Goal: Information Seeking & Learning: Learn about a topic

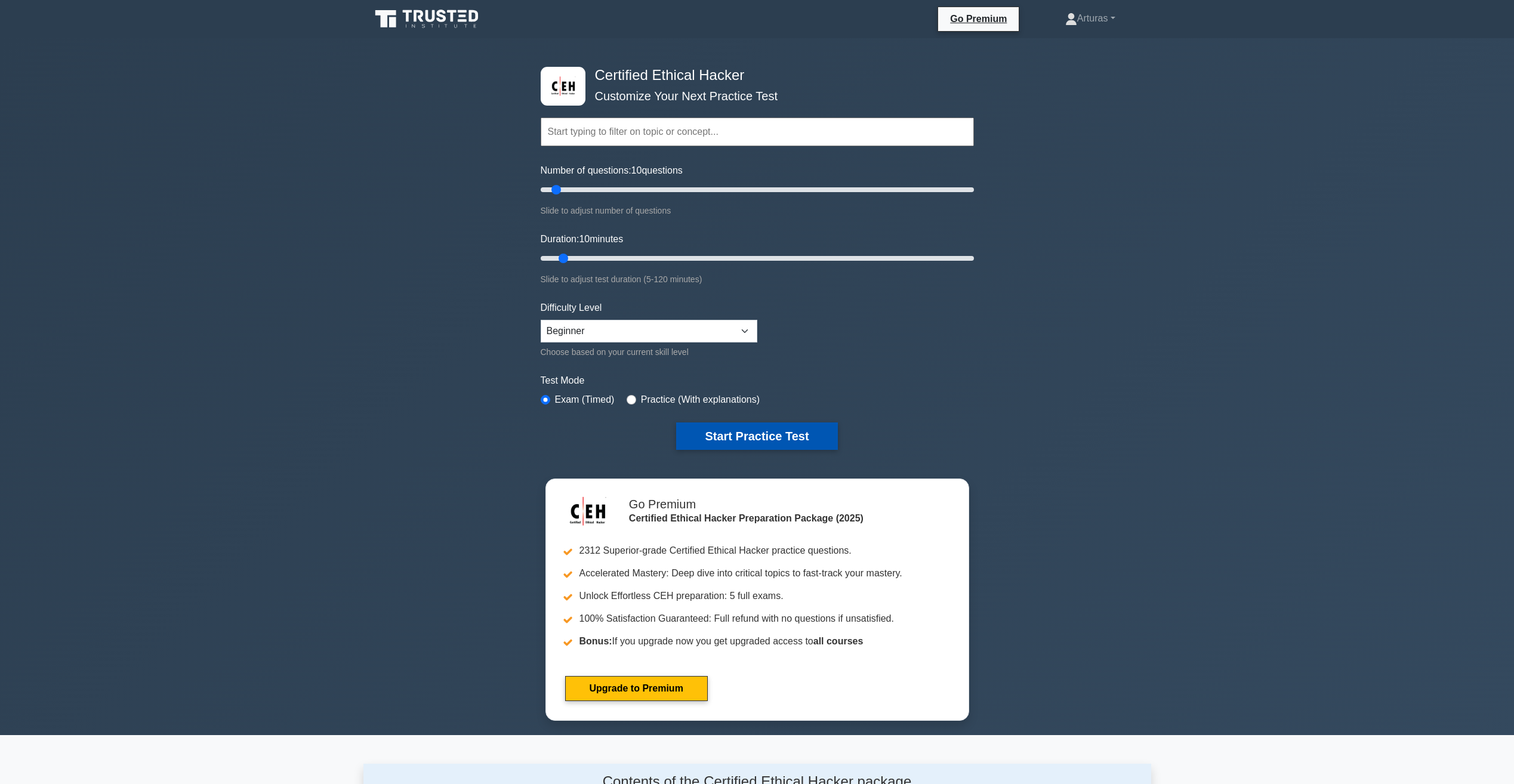
click at [733, 433] on button "Start Practice Test" at bounding box center [757, 436] width 161 height 28
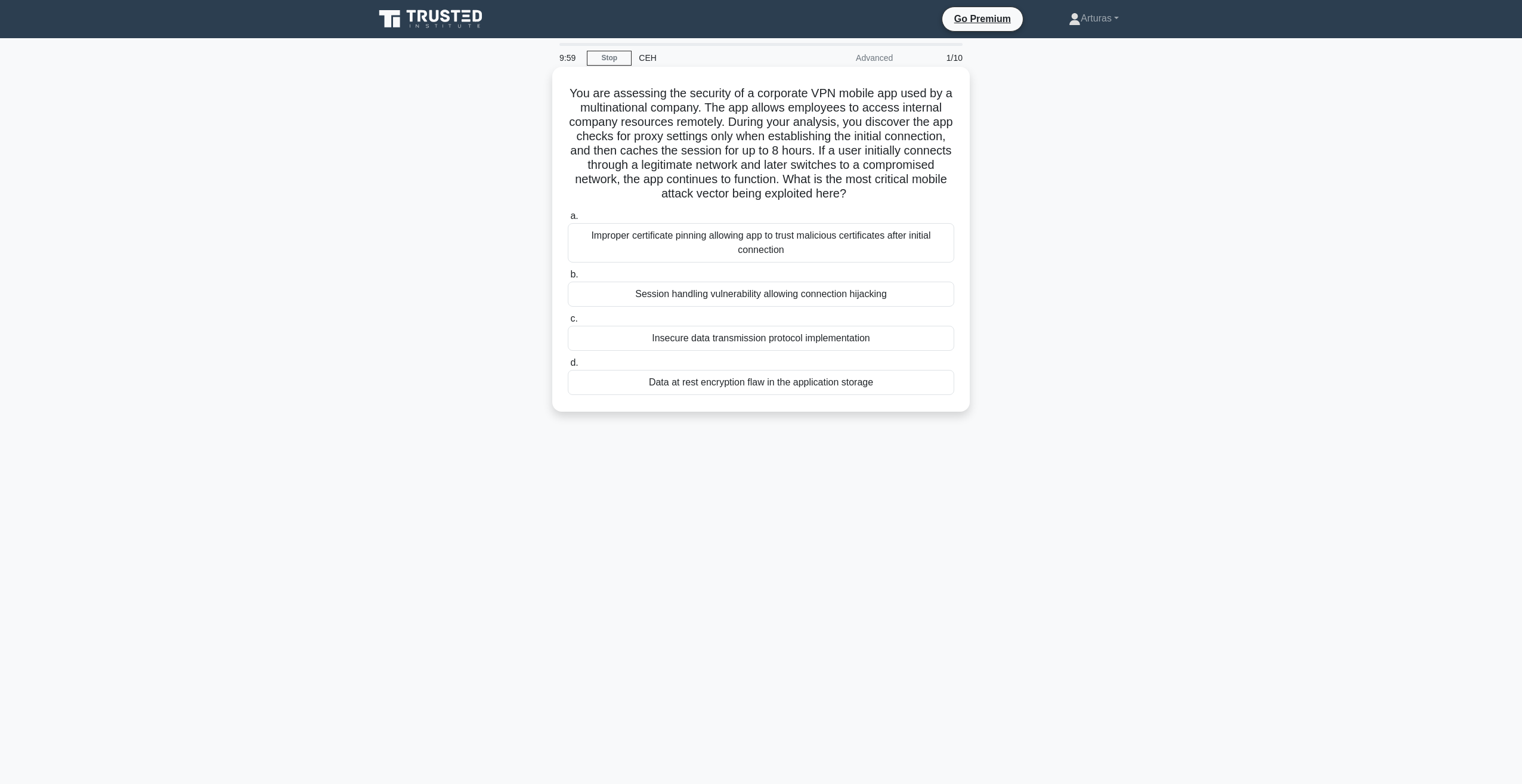
click at [683, 302] on div "Session handling vulnerability allowing connection hijacking" at bounding box center [760, 294] width 386 height 25
click at [567, 279] on input "b. Session handling vulnerability allowing connection hijacking" at bounding box center [567, 275] width 0 height 8
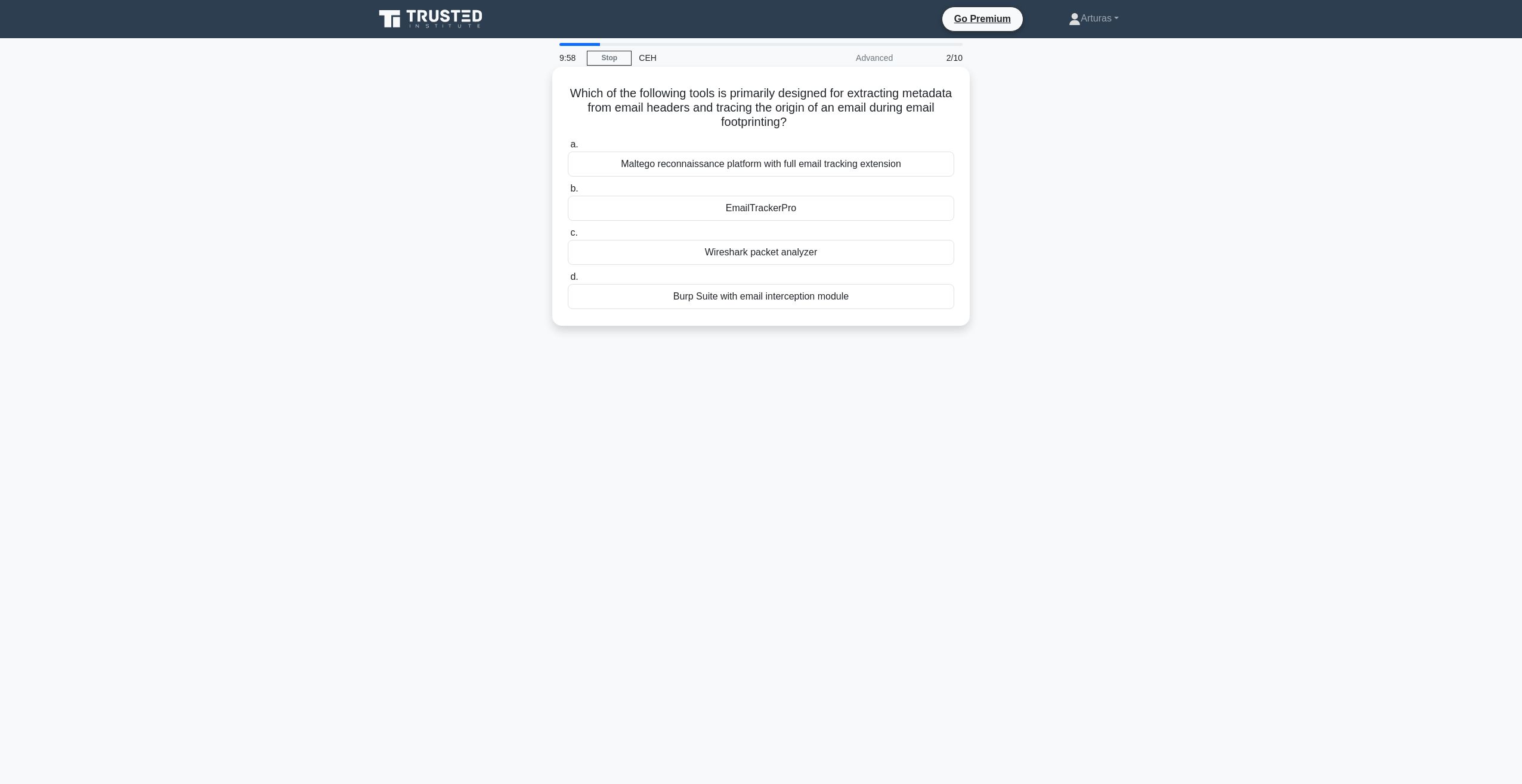
click at [726, 295] on div "Burp Suite with email interception module" at bounding box center [760, 296] width 386 height 25
click at [567, 281] on input "d. Burp Suite with email interception module" at bounding box center [567, 277] width 0 height 8
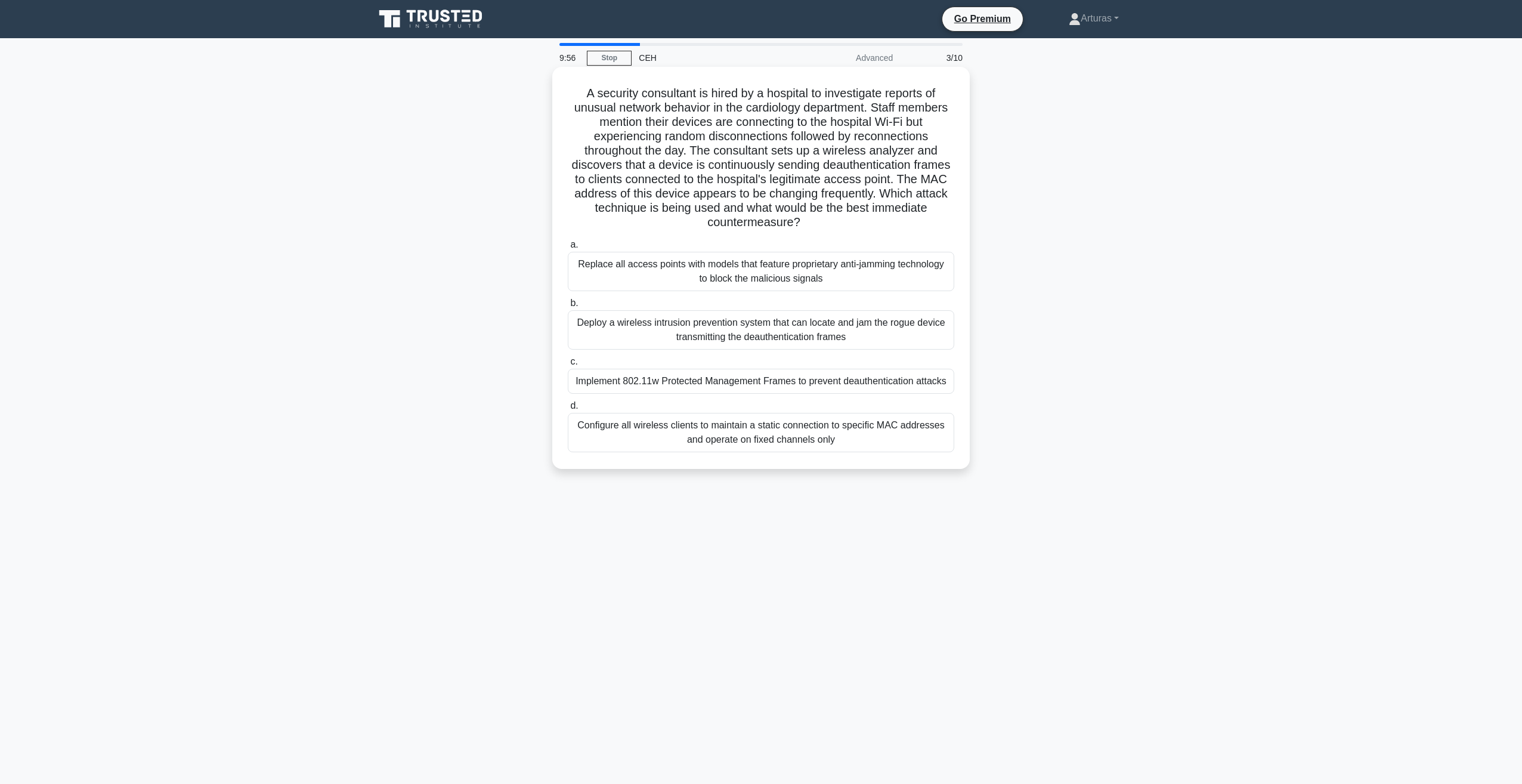
click at [715, 341] on div "Deploy a wireless intrusion prevention system that can locate and jam the rogue…" at bounding box center [760, 330] width 386 height 39
click at [567, 308] on input "b. Deploy a wireless intrusion prevention system that can locate and jam the ro…" at bounding box center [567, 303] width 0 height 8
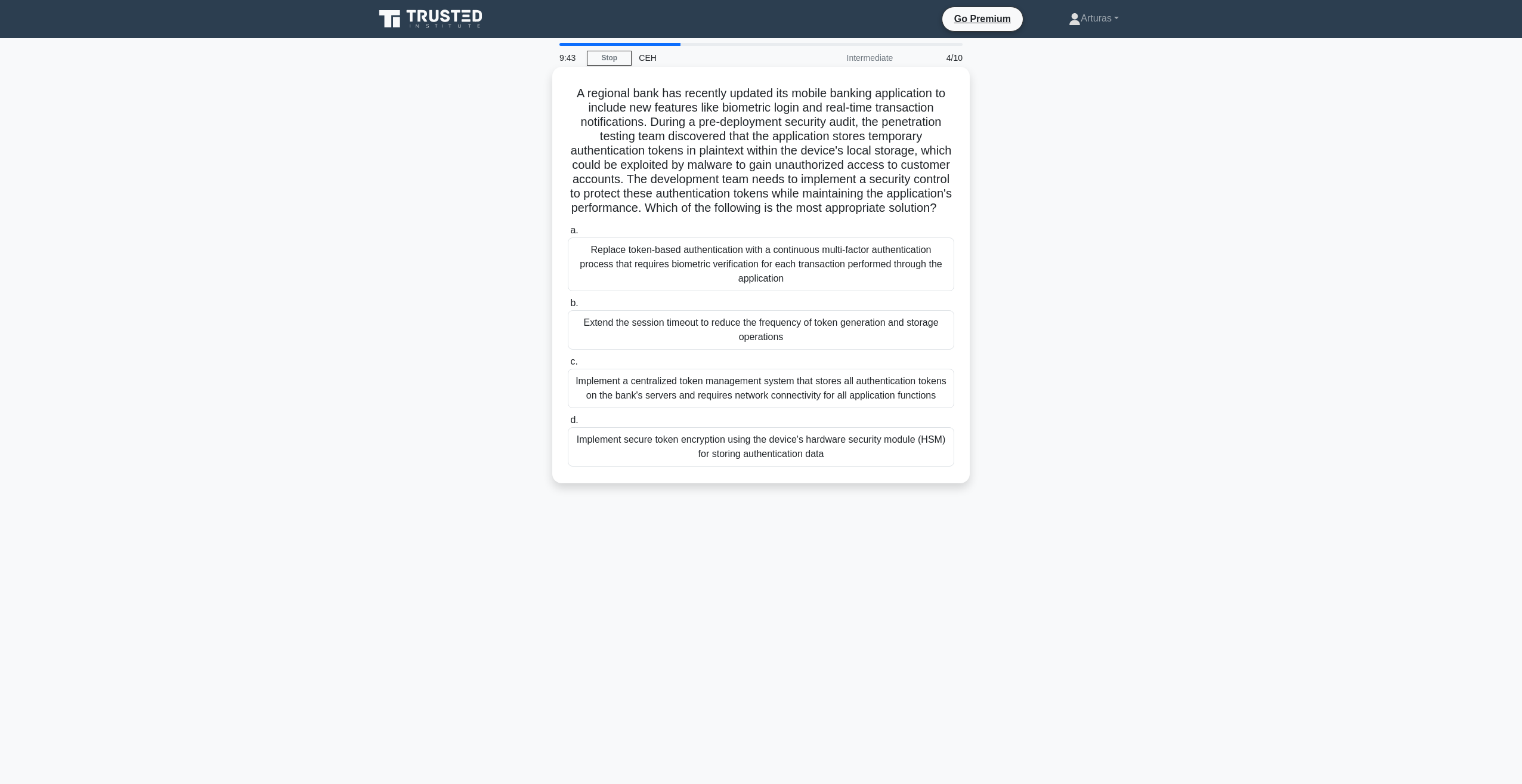
click at [708, 350] on div "Extend the session timeout to reduce the frequency of token generation and stor…" at bounding box center [760, 330] width 386 height 39
click at [567, 308] on input "b. Extend the session timeout to reduce the frequency of token generation and s…" at bounding box center [567, 303] width 0 height 8
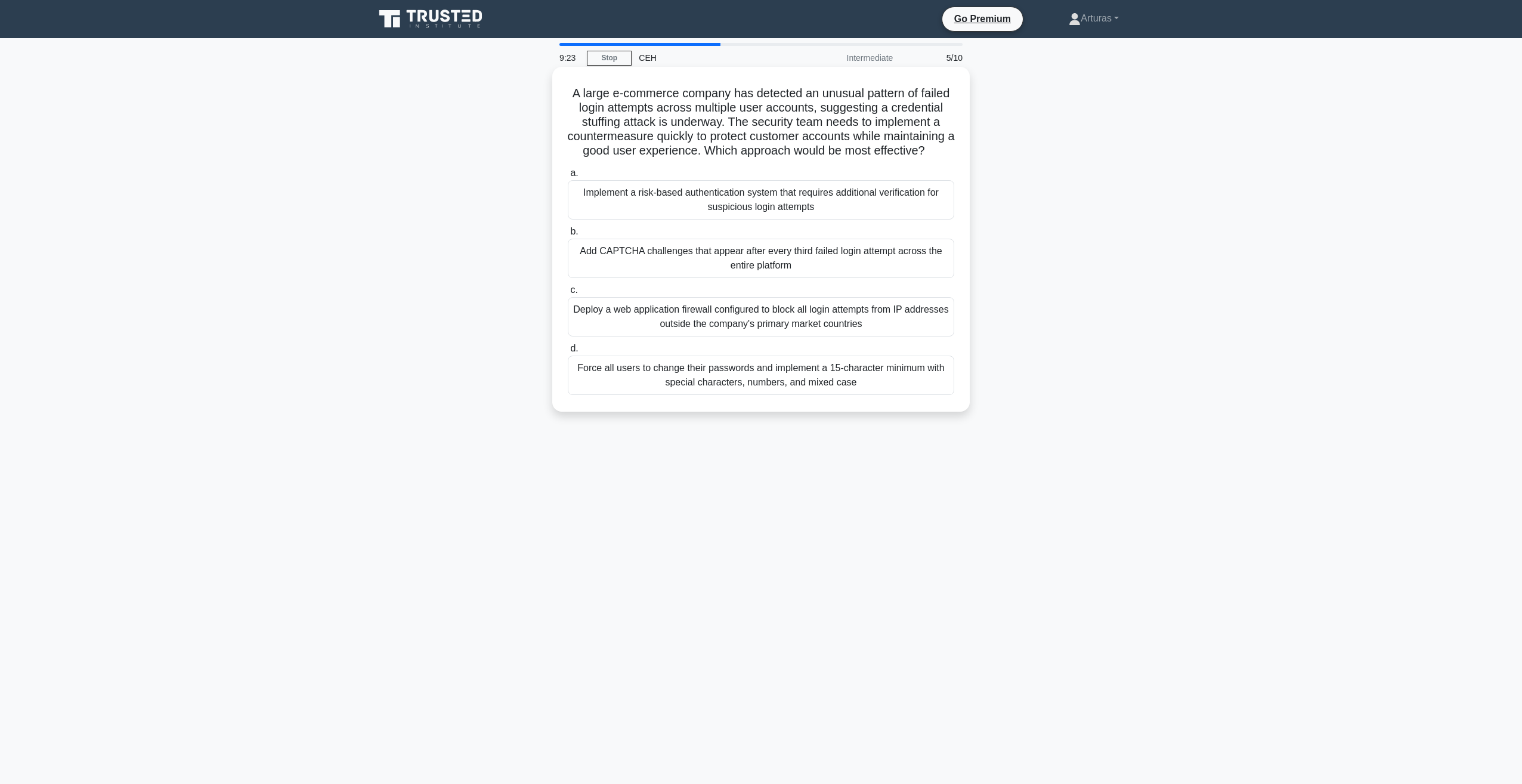
click at [752, 278] on div "Add CAPTCHA challenges that appear after every third failed login attempt acros…" at bounding box center [760, 258] width 386 height 39
click at [567, 236] on input "b. Add CAPTCHA challenges that appear after every third failed login attempt ac…" at bounding box center [567, 232] width 0 height 8
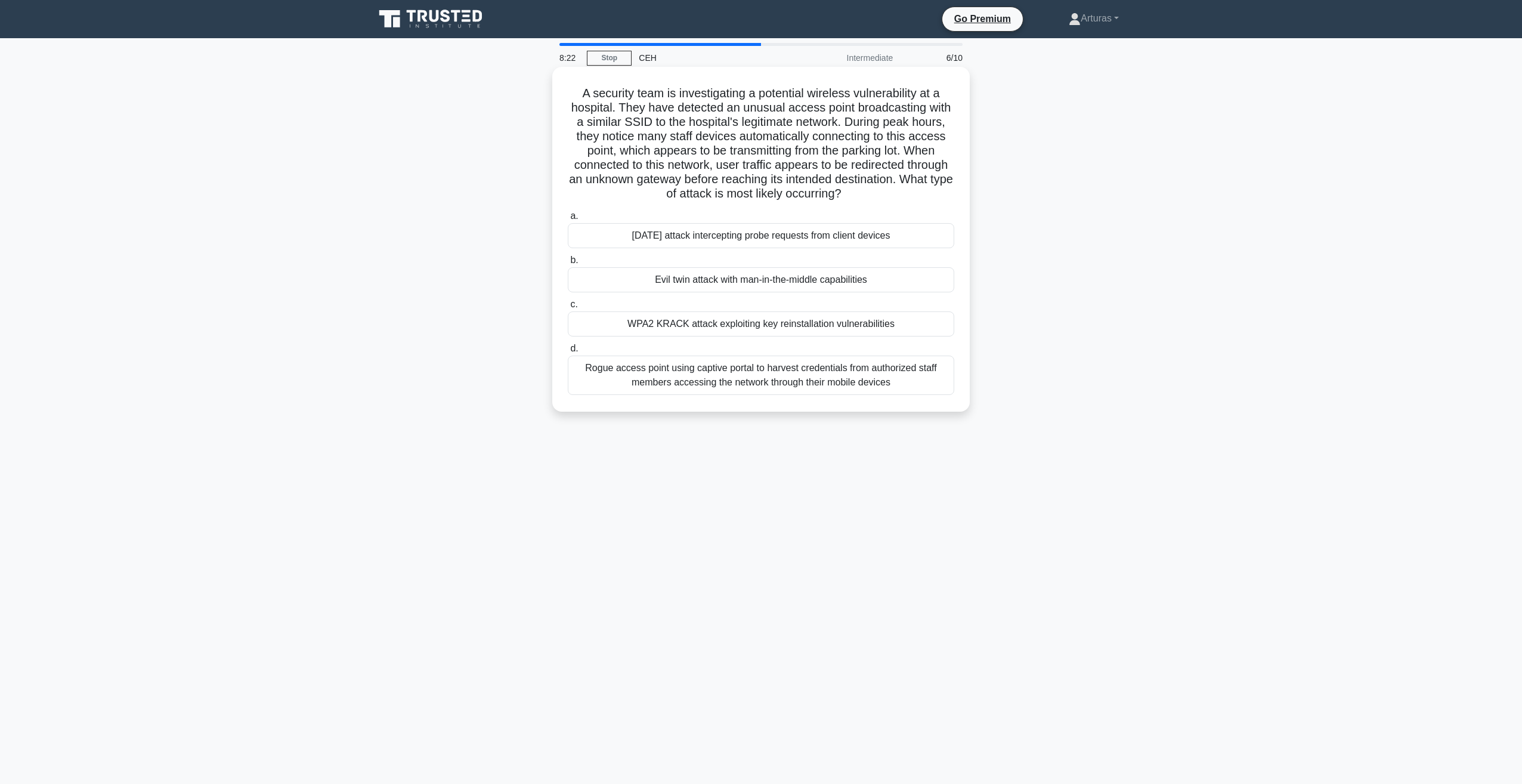
click at [710, 326] on div "WPA2 KRACK attack exploiting key reinstallation vulnerabilities" at bounding box center [760, 324] width 386 height 25
click at [567, 309] on input "c. WPA2 KRACK attack exploiting key reinstallation vulnerabilities" at bounding box center [567, 305] width 0 height 8
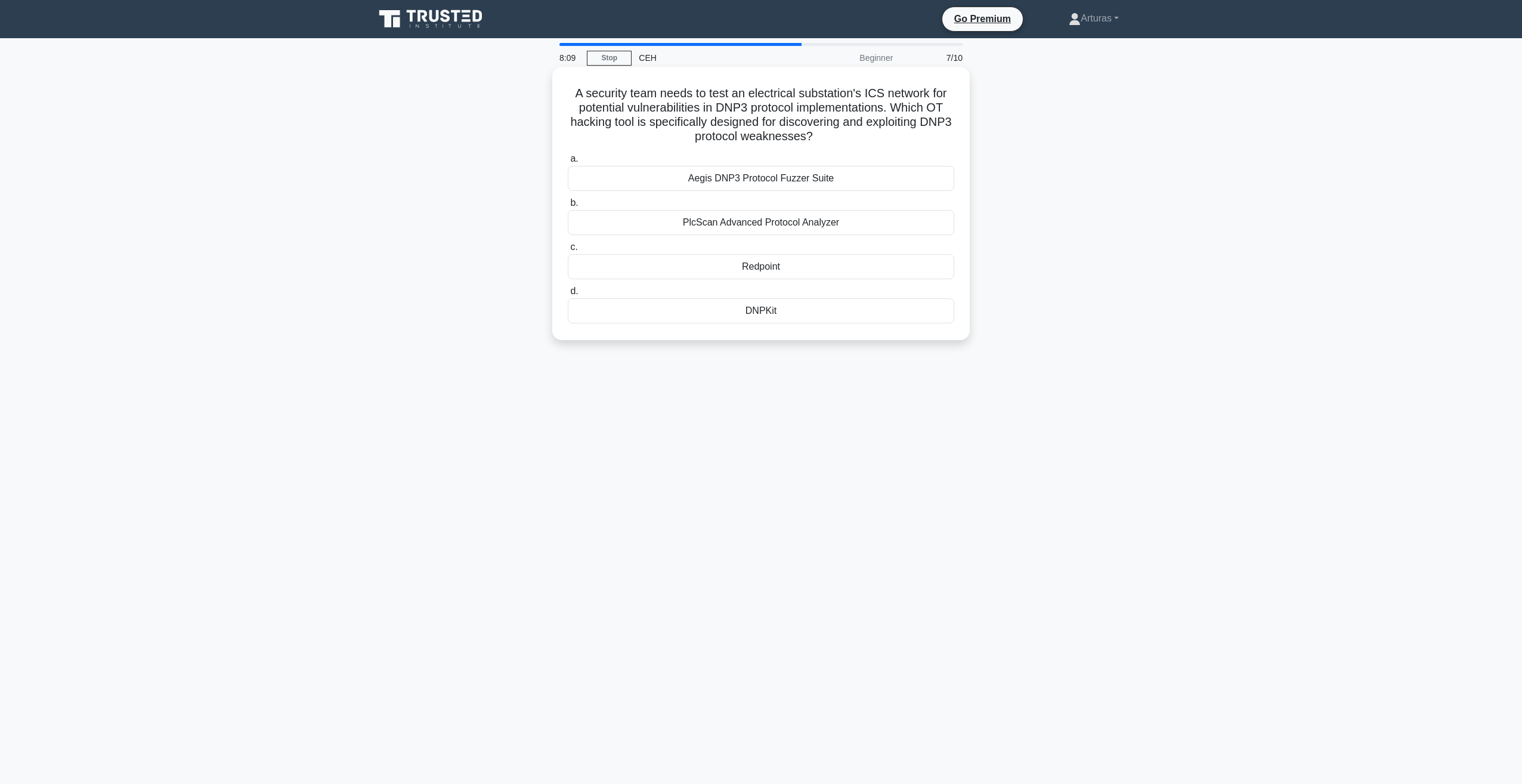
click at [726, 229] on div "PlcScan Advanced Protocol Analyzer" at bounding box center [760, 222] width 386 height 25
click at [567, 207] on input "b. PlcScan Advanced Protocol Analyzer" at bounding box center [567, 203] width 0 height 8
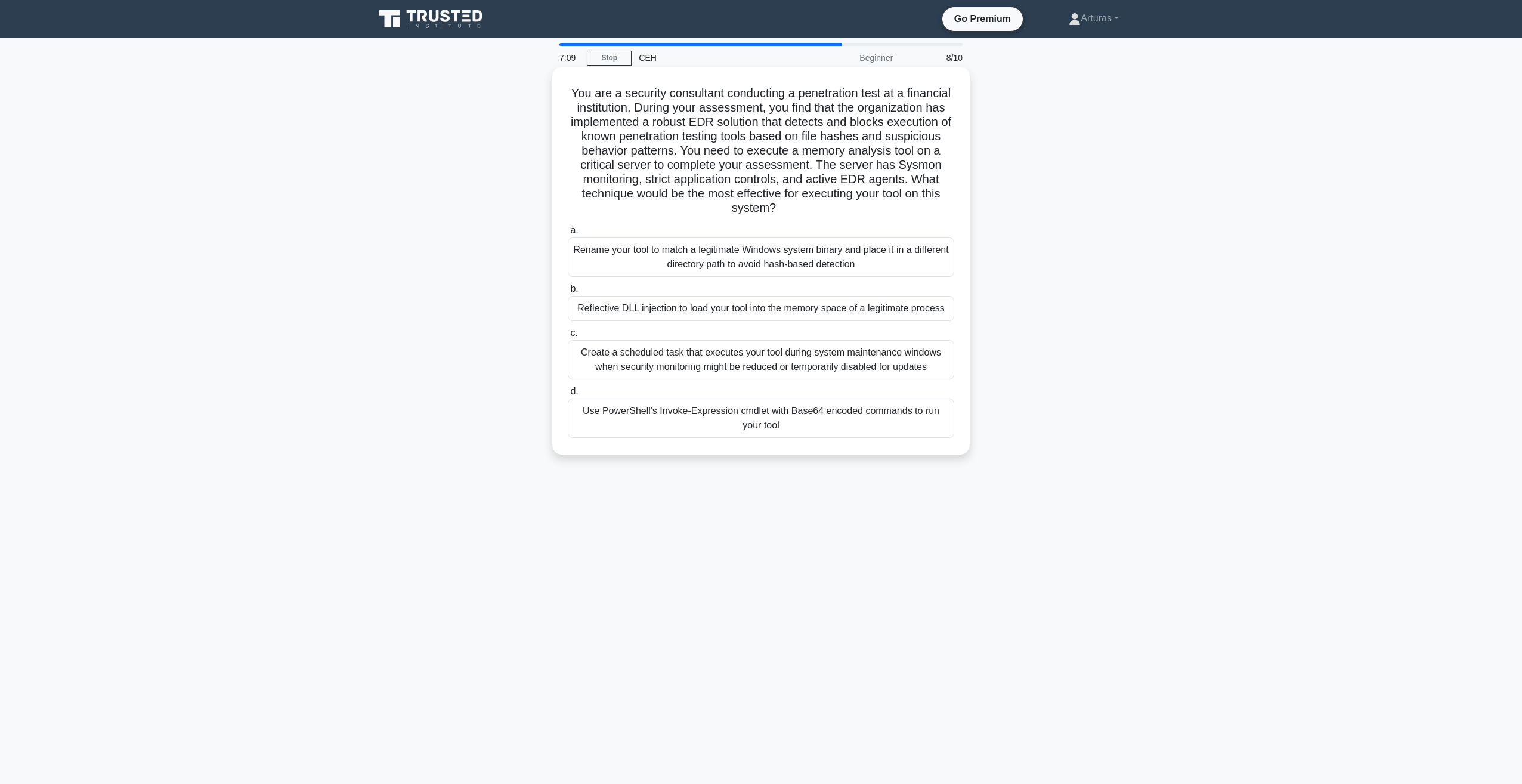
click at [794, 263] on div "Rename your tool to match a legitimate Windows system binary and place it in a …" at bounding box center [760, 257] width 386 height 39
click at [567, 235] on input "a. Rename your tool to match a legitimate Windows system binary and place it in…" at bounding box center [567, 230] width 0 height 8
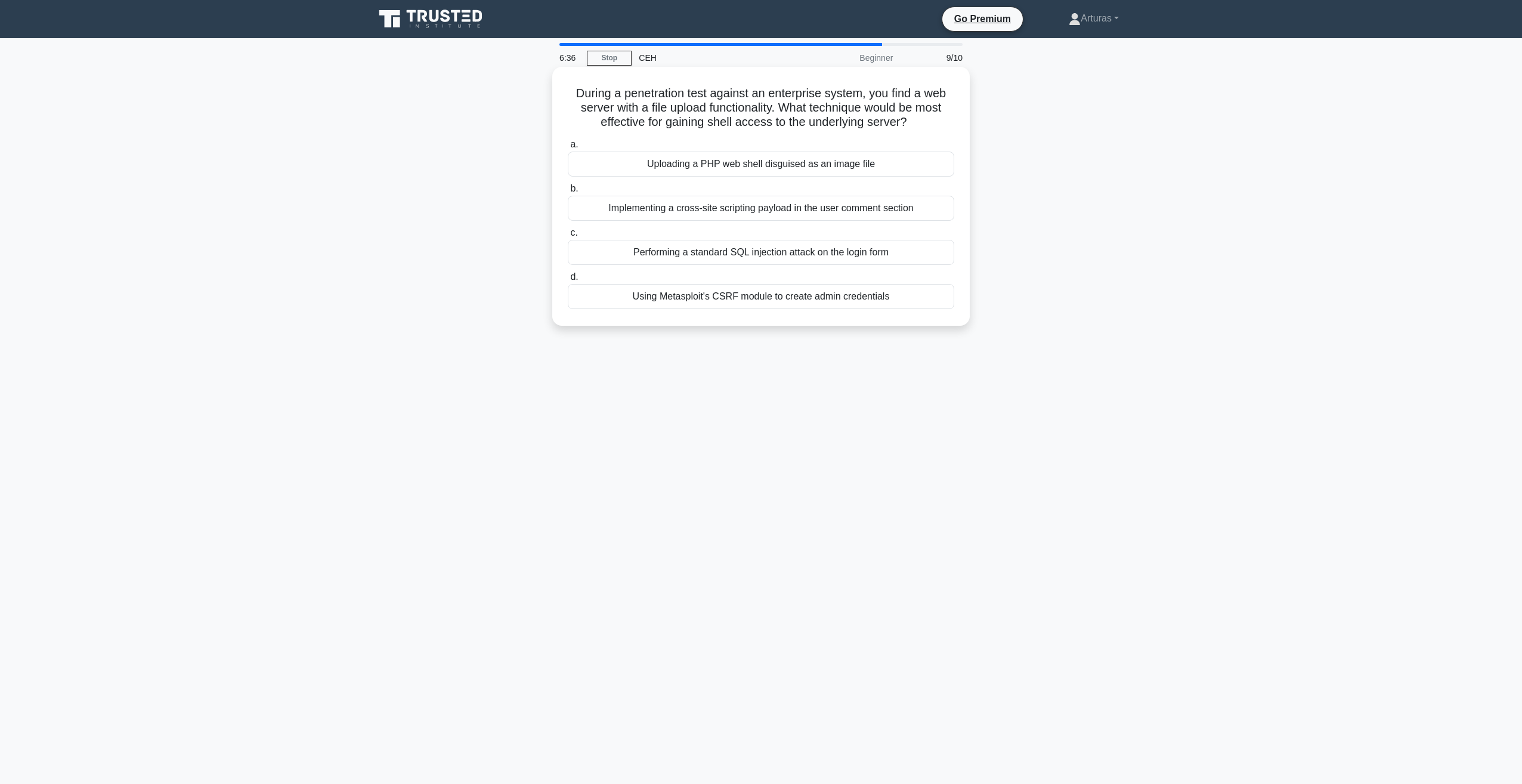
click at [640, 203] on div "Implementing a cross-site scripting payload in the user comment section" at bounding box center [760, 208] width 386 height 25
click at [567, 193] on input "b. Implementing a cross-site scripting payload in the user comment section" at bounding box center [567, 189] width 0 height 8
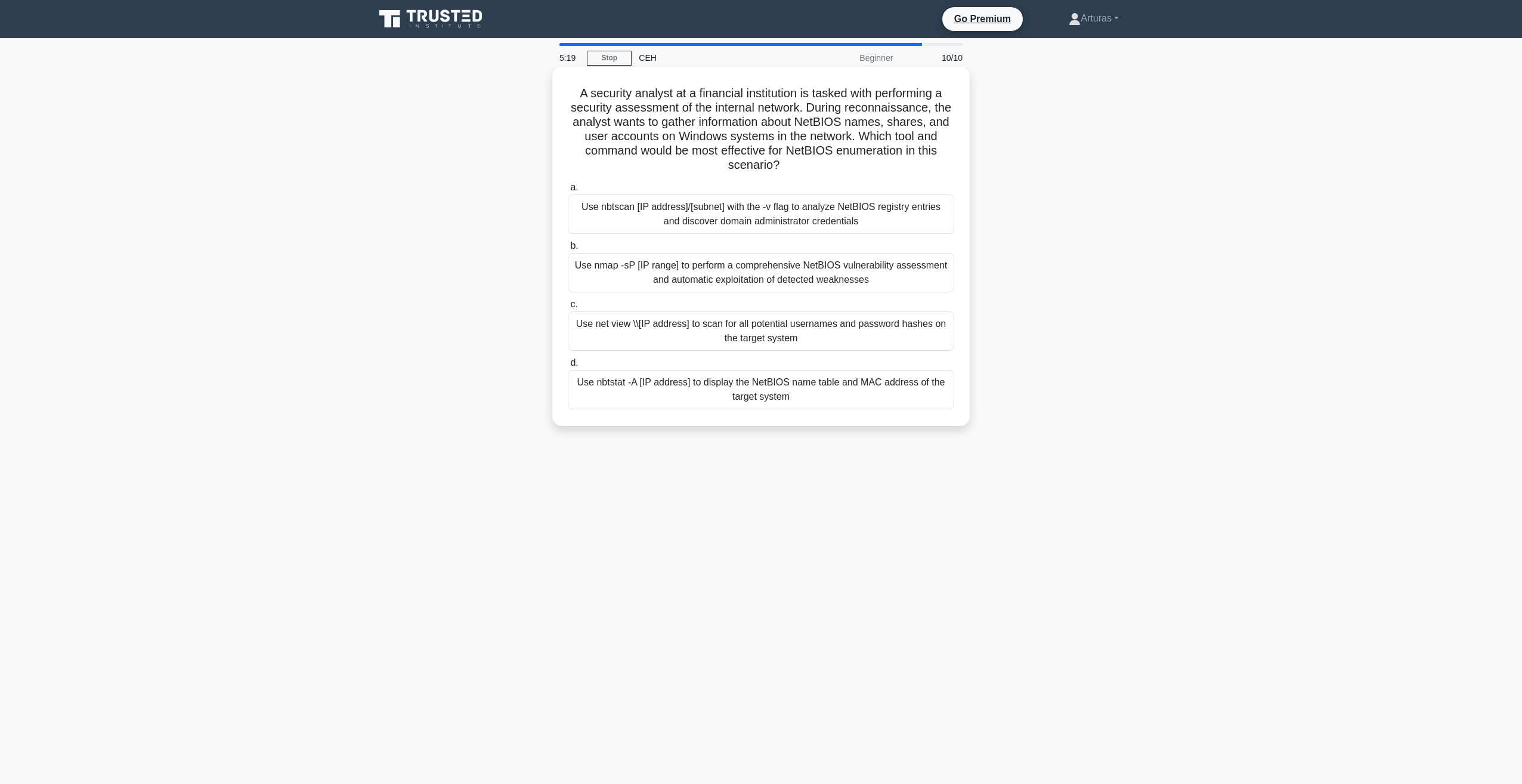
click at [647, 332] on div "Use net view \\[IP address] to scan for all potential usernames and password ha…" at bounding box center [760, 331] width 386 height 39
click at [567, 309] on input "c. Use net view \\[IP address] to scan for all potential usernames and password…" at bounding box center [567, 305] width 0 height 8
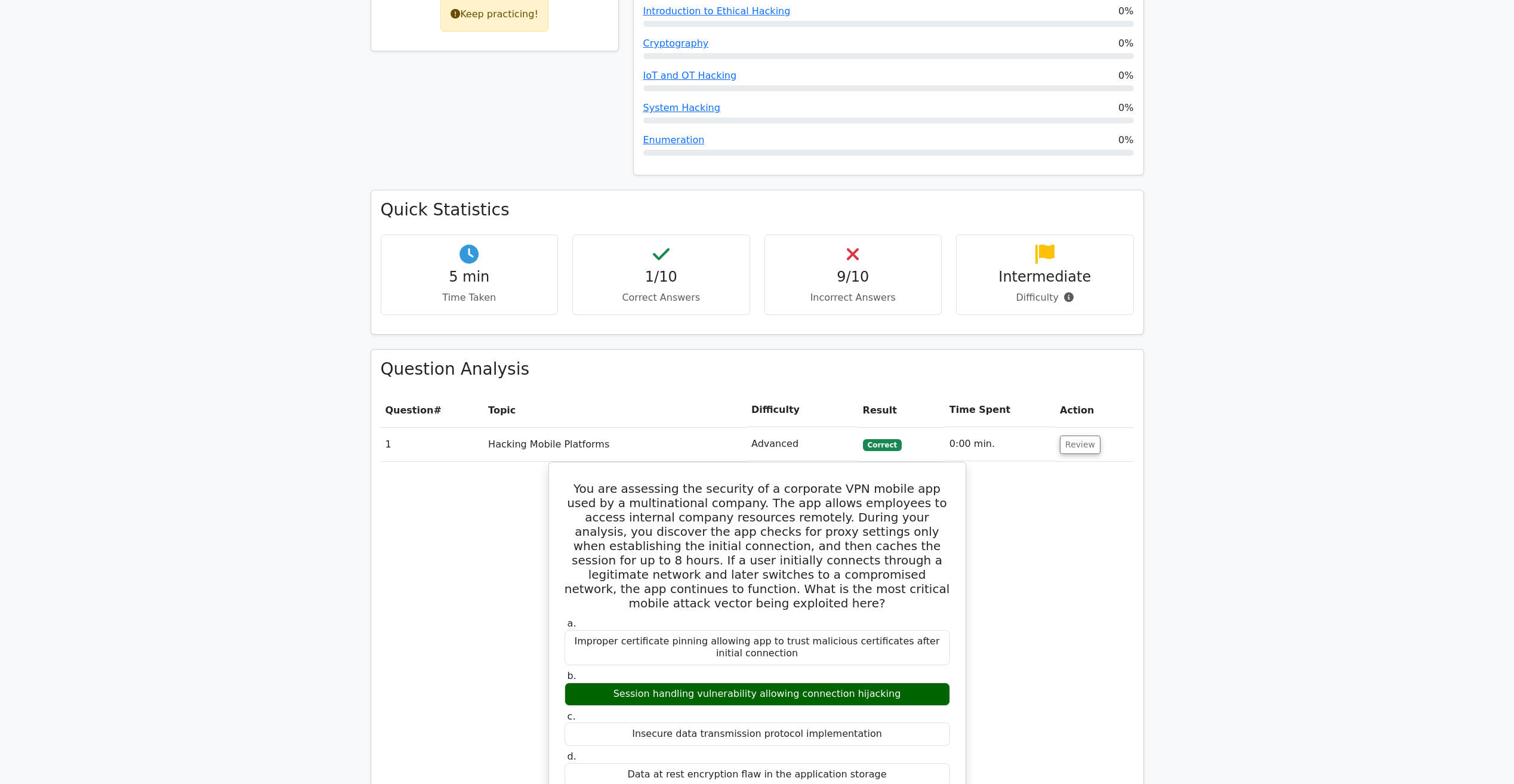
scroll to position [596, 0]
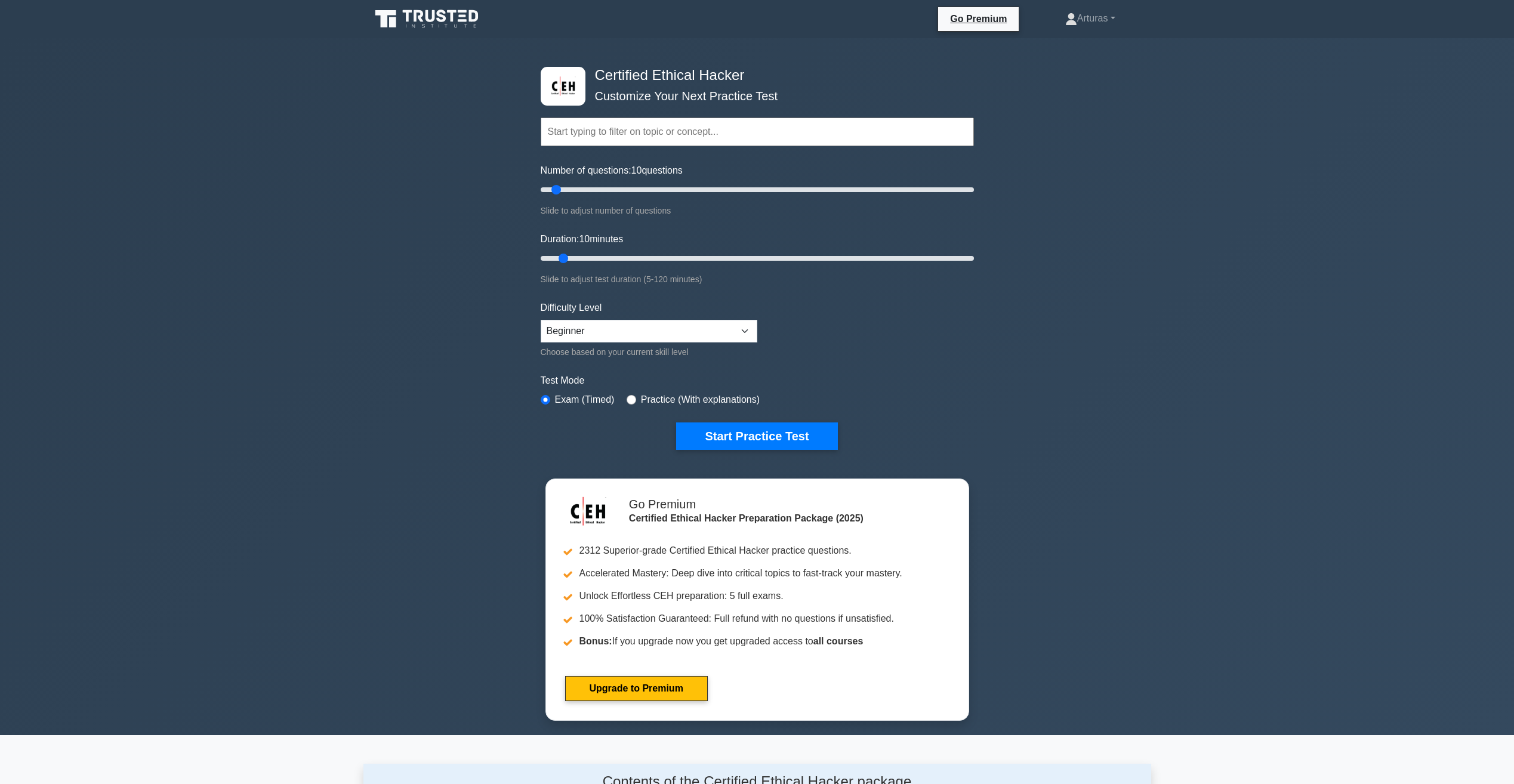
click at [760, 453] on div "Certified Ethical Hacker Customize Your Next Practice Test Topics Introduction …" at bounding box center [757, 258] width 448 height 440
click at [764, 443] on button "Start Practice Test" at bounding box center [757, 436] width 161 height 28
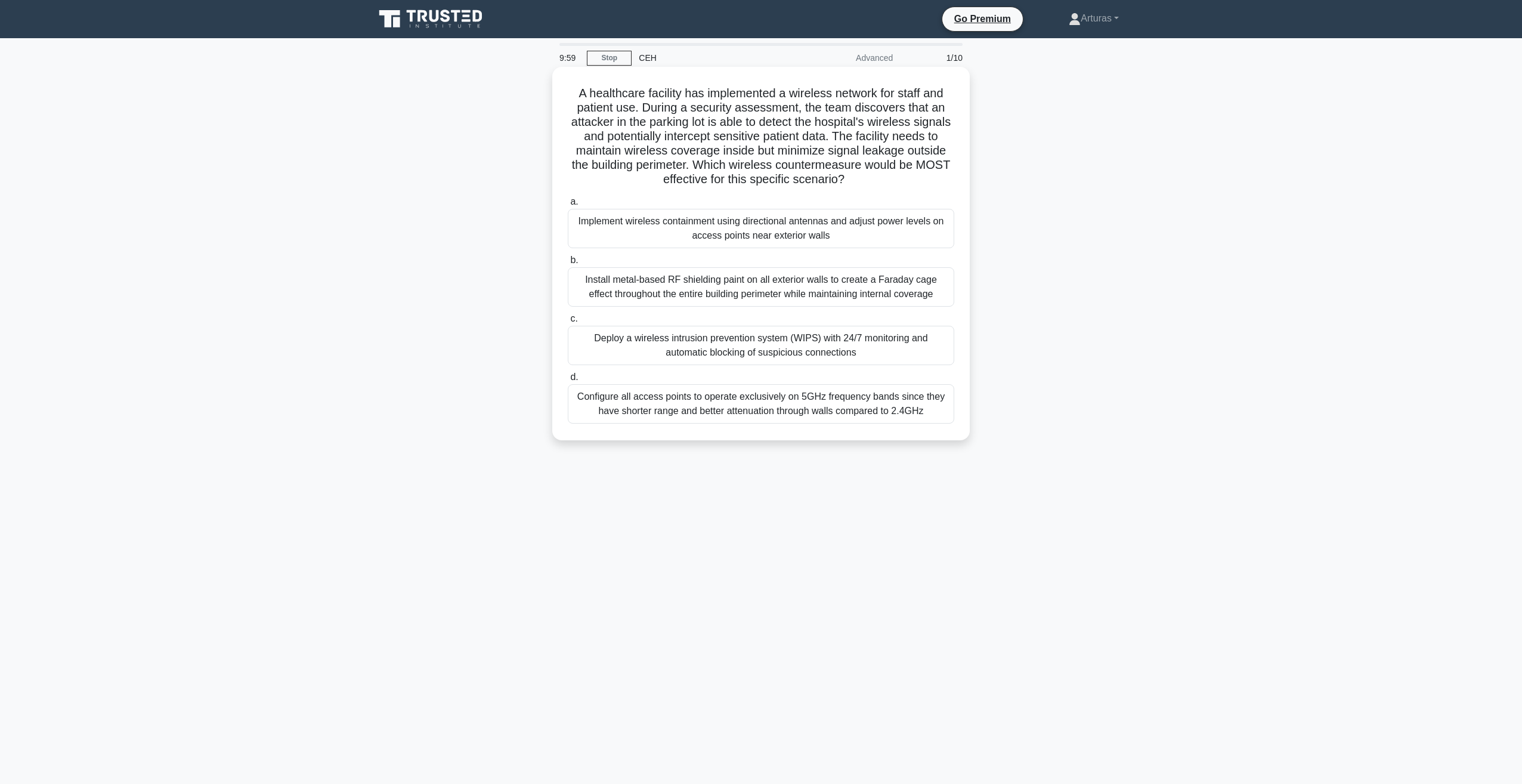
click at [619, 299] on div "Install metal-based RF shielding paint on all exterior walls to create a Farada…" at bounding box center [760, 287] width 386 height 39
click at [567, 265] on input "b. Install metal-based RF shielding paint on all exterior walls to create a Far…" at bounding box center [567, 261] width 0 height 8
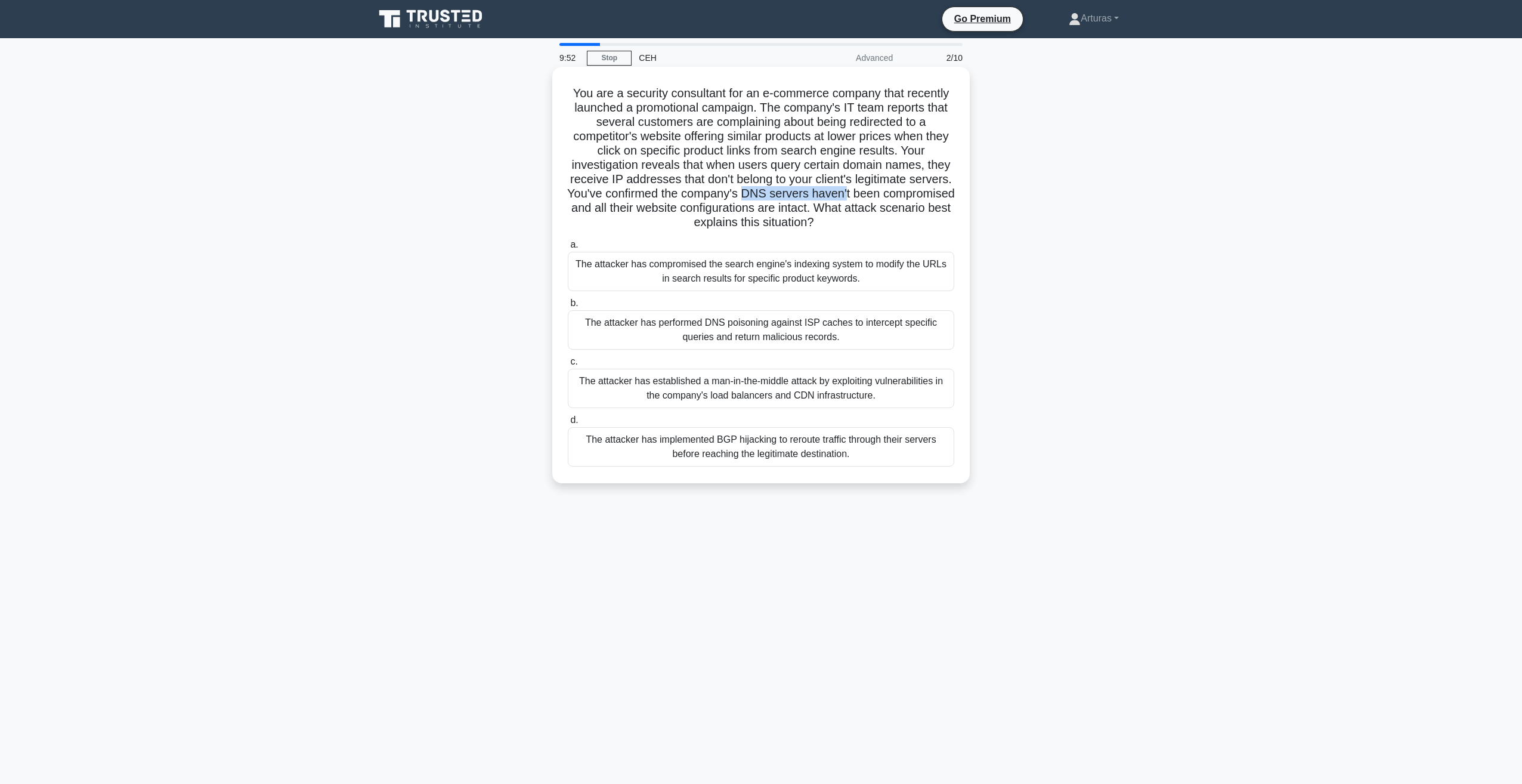
drag, startPoint x: 805, startPoint y: 192, endPoint x: 908, endPoint y: 196, distance: 103.1
click at [908, 196] on h5 "You are a security consultant for an e-commerce company that recently launched …" at bounding box center [761, 158] width 389 height 145
click at [727, 337] on div "The attacker has performed DNS poisoning against ISP caches to intercept specif…" at bounding box center [760, 330] width 386 height 39
click at [567, 308] on input "b. The attacker has performed DNS poisoning against ISP caches to intercept spe…" at bounding box center [567, 303] width 0 height 8
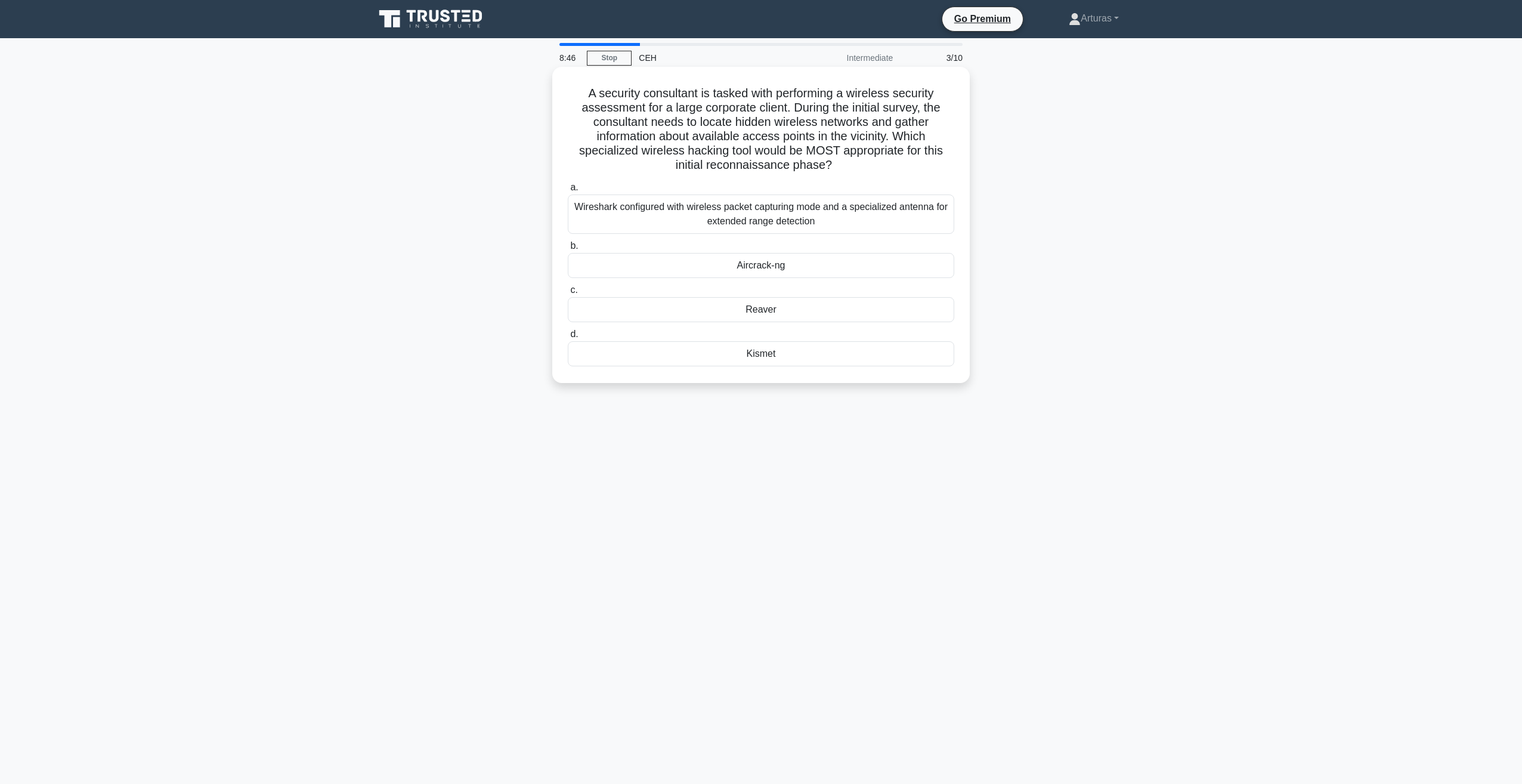
click at [776, 273] on div "Aircrack-ng" at bounding box center [760, 265] width 386 height 25
click at [567, 250] on input "b. Aircrack-ng" at bounding box center [567, 246] width 0 height 8
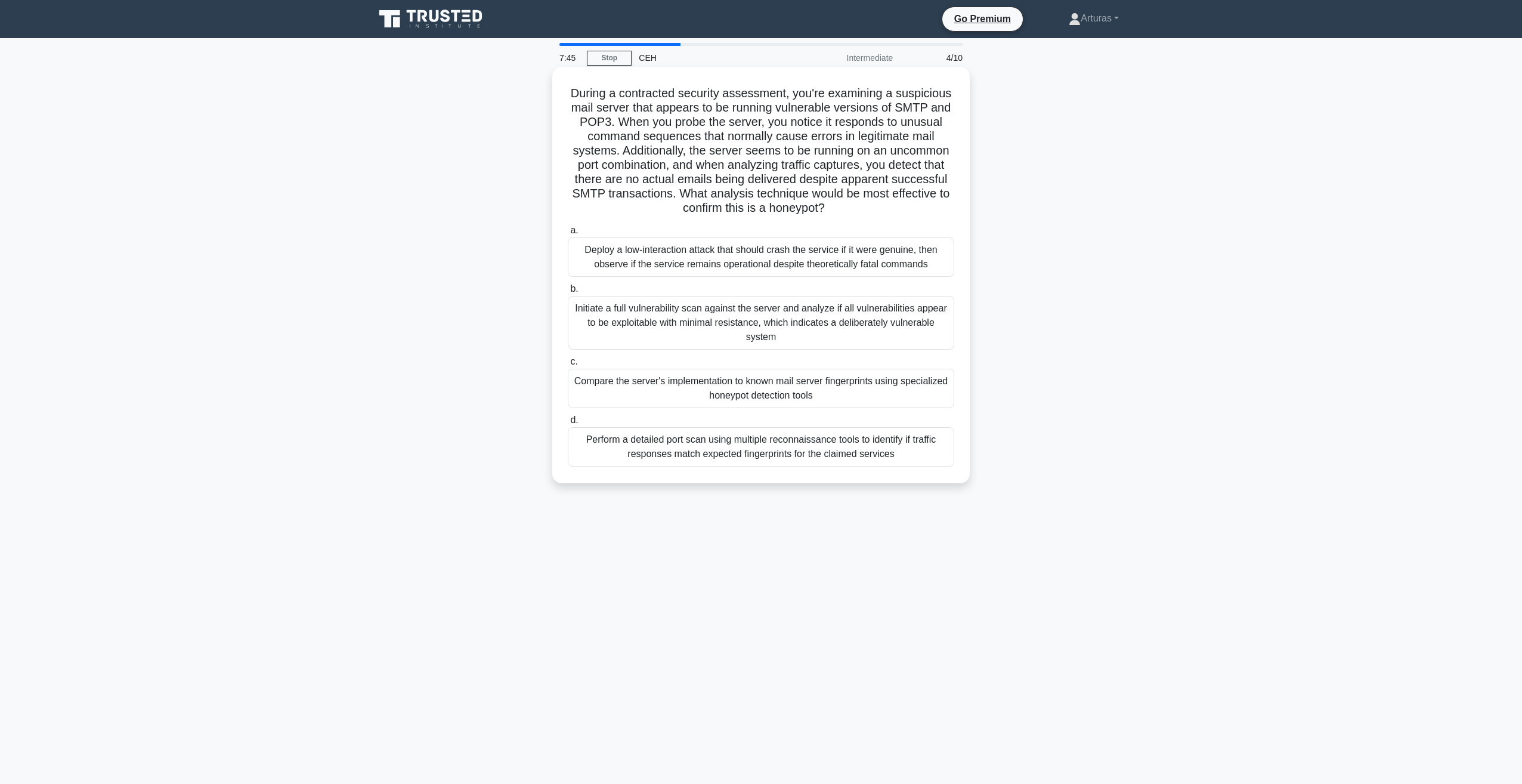
click at [712, 315] on div "Initiate a full vulnerability scan against the server and analyze if all vulner…" at bounding box center [760, 323] width 386 height 54
click at [567, 293] on input "b. Initiate a full vulnerability scan against the server and analyze if all vul…" at bounding box center [567, 288] width 0 height 8
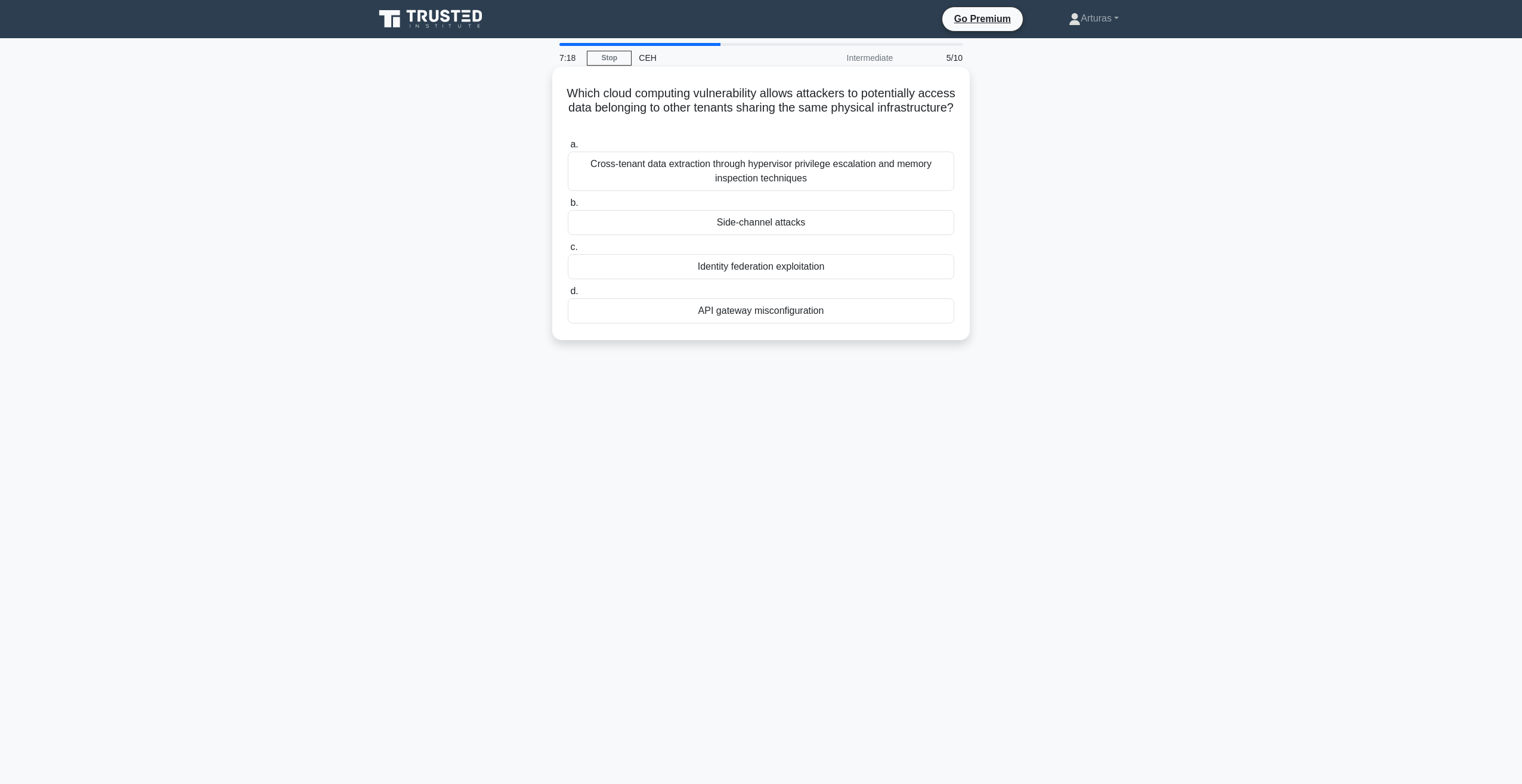
click at [811, 220] on div "Side-channel attacks" at bounding box center [760, 222] width 386 height 25
click at [567, 207] on input "b. Side-channel attacks" at bounding box center [567, 203] width 0 height 8
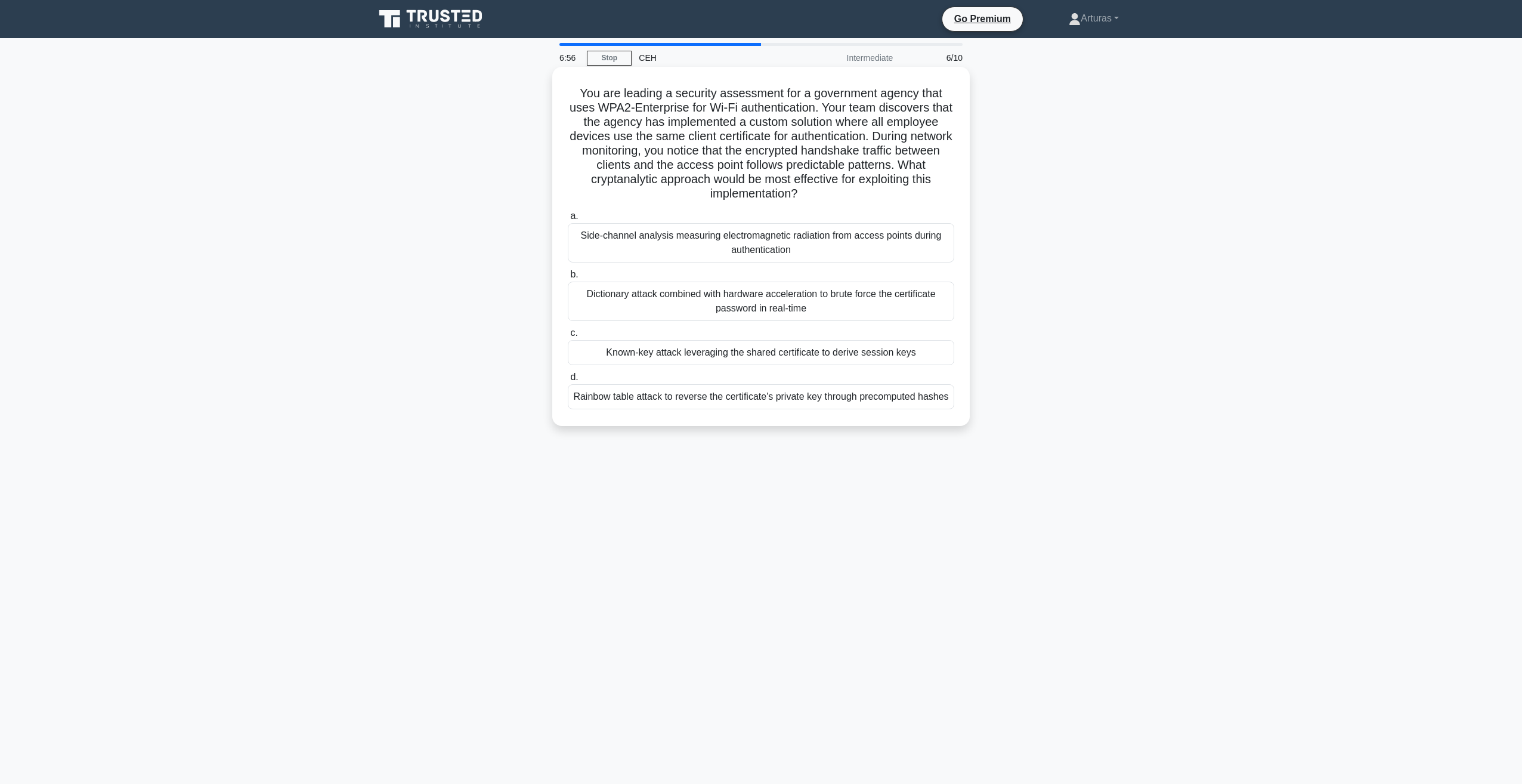
click at [648, 349] on div "Known-key attack leveraging the shared certificate to derive session keys" at bounding box center [760, 353] width 386 height 25
click at [567, 337] on input "c. Known-key attack leveraging the shared certificate to derive session keys" at bounding box center [567, 334] width 0 height 8
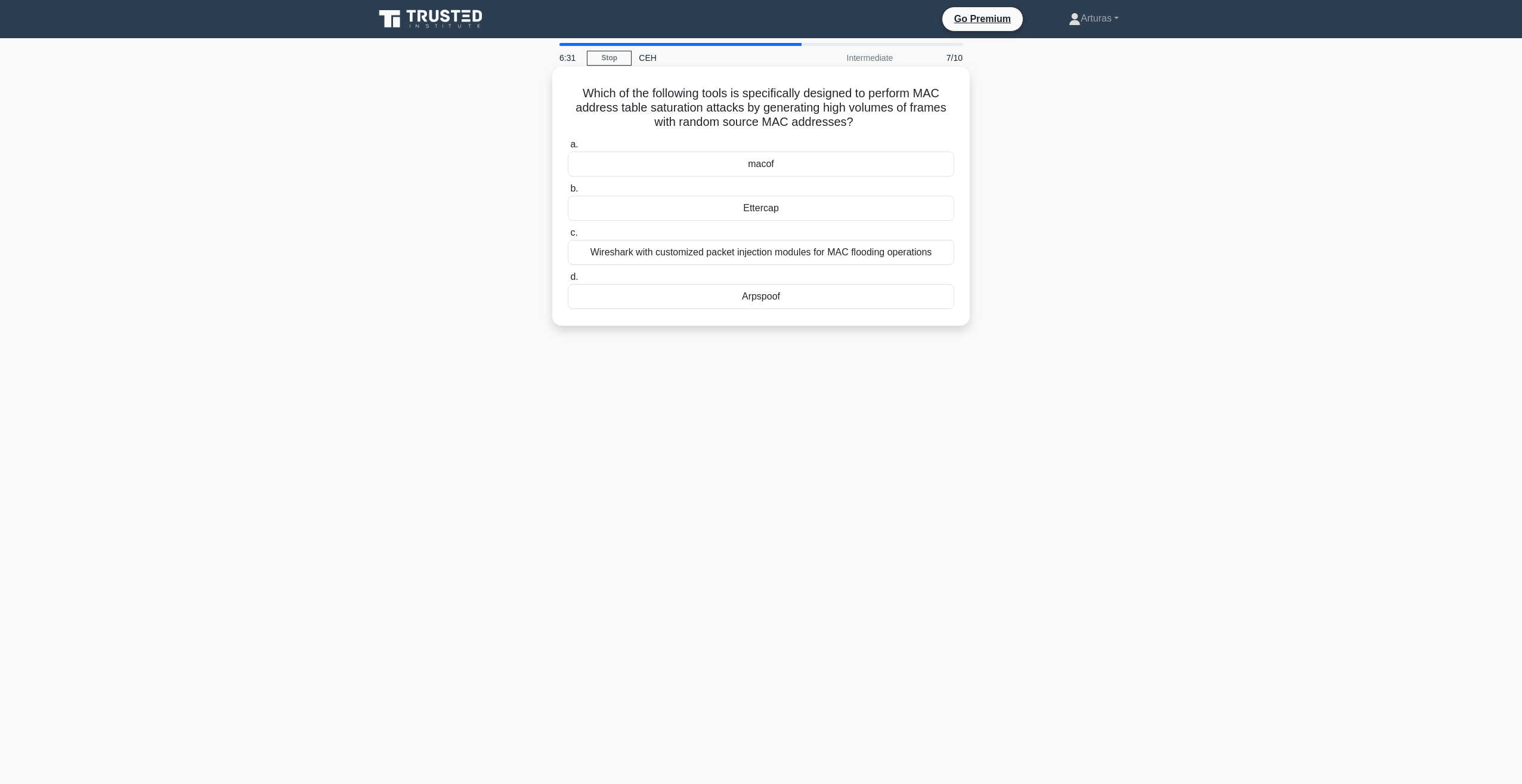
click at [759, 304] on div "Arpspoof" at bounding box center [760, 296] width 386 height 25
click at [567, 281] on input "d. Arpspoof" at bounding box center [567, 277] width 0 height 8
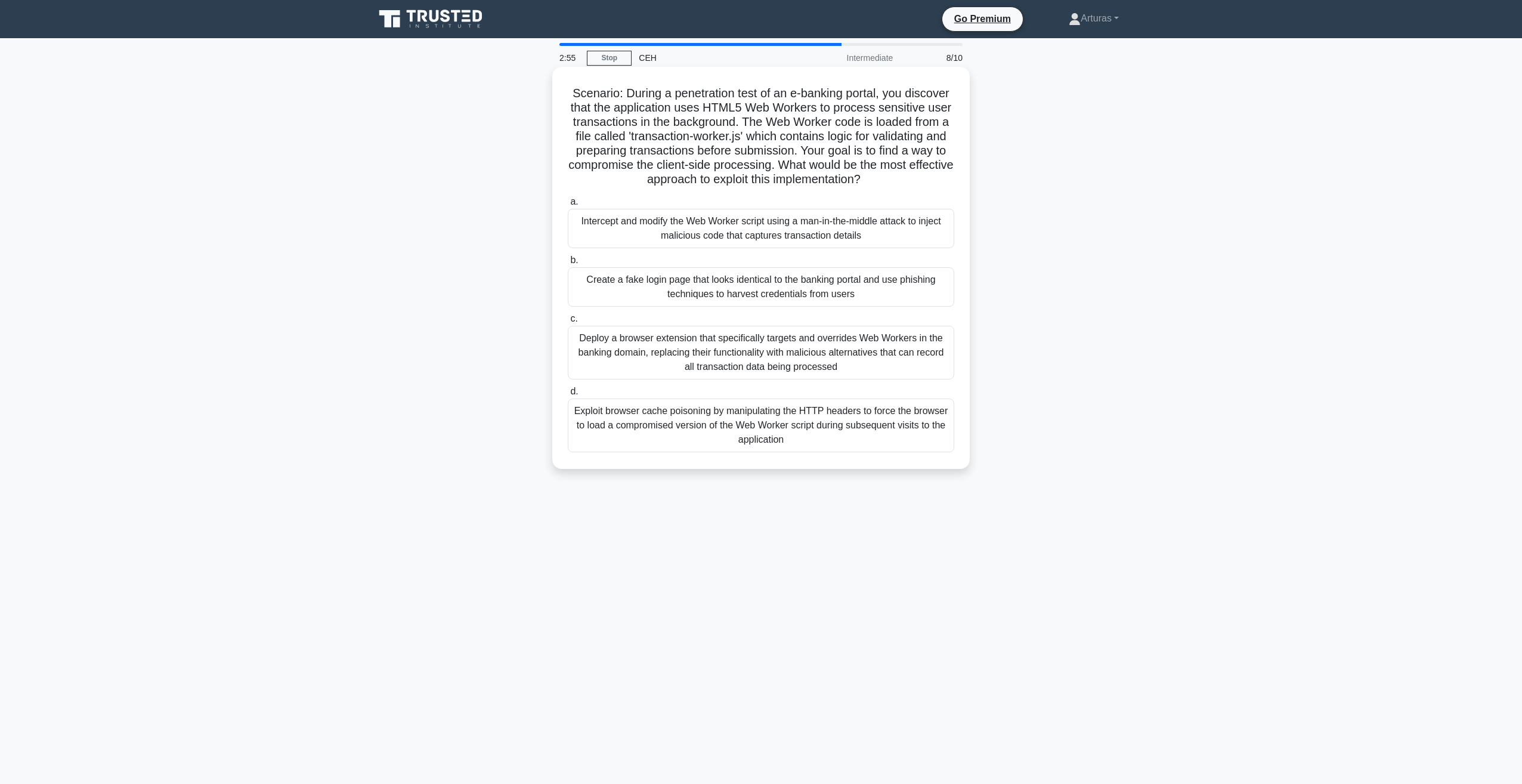
click at [631, 281] on div "Create a fake login page that looks identical to the banking portal and use phi…" at bounding box center [760, 287] width 386 height 39
click at [567, 265] on input "b. Create a fake login page that looks identical to the banking portal and use …" at bounding box center [567, 261] width 0 height 8
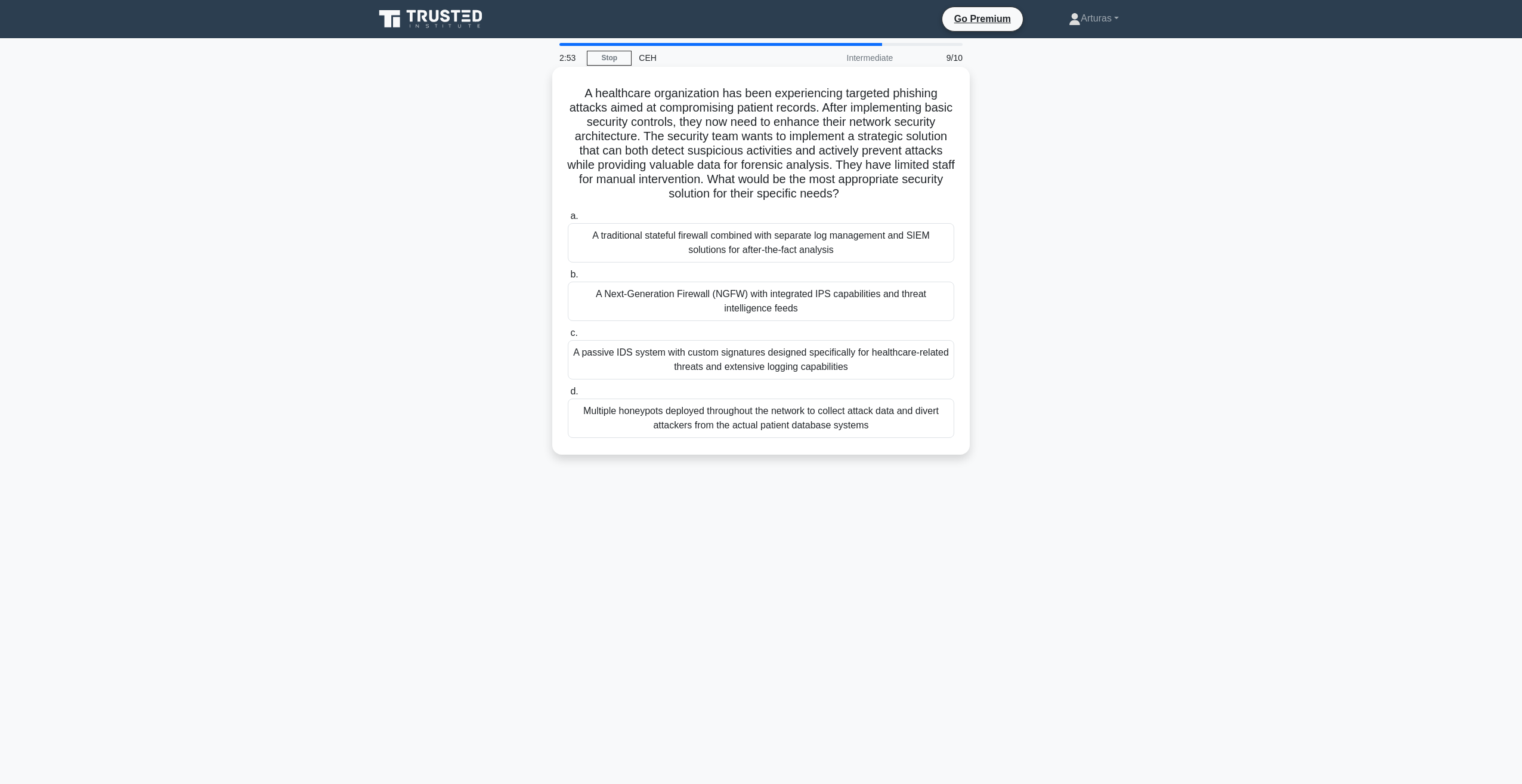
click at [721, 360] on div "A passive IDS system with custom signatures designed specifically for healthcar…" at bounding box center [760, 359] width 386 height 39
drag, startPoint x: 721, startPoint y: 360, endPoint x: 664, endPoint y: 350, distance: 57.9
click at [664, 350] on div "A passive IDS system with custom signatures designed specifically for healthcar…" at bounding box center [760, 359] width 386 height 39
click at [567, 337] on input "c. A passive IDS system with custom signatures designed specifically for health…" at bounding box center [567, 334] width 0 height 8
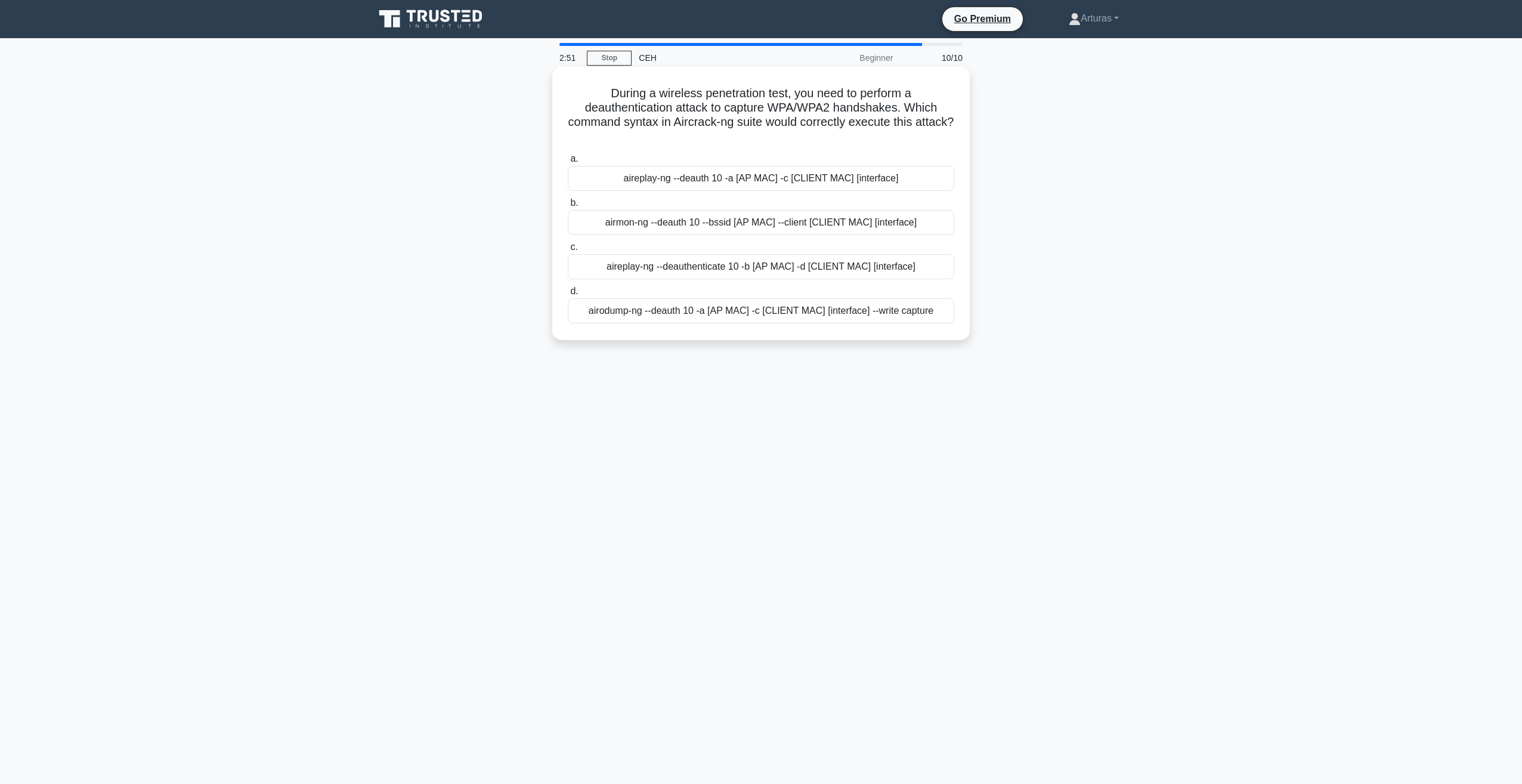
click at [691, 273] on div "aireplay-ng --deauthenticate 10 -b [AP MAC] -d [CLIENT MAC] [interface]" at bounding box center [760, 266] width 386 height 25
click at [567, 251] on input "c. aireplay-ng --deauthenticate 10 -b [AP MAC] -d [CLIENT MAC] [interface]" at bounding box center [567, 247] width 0 height 8
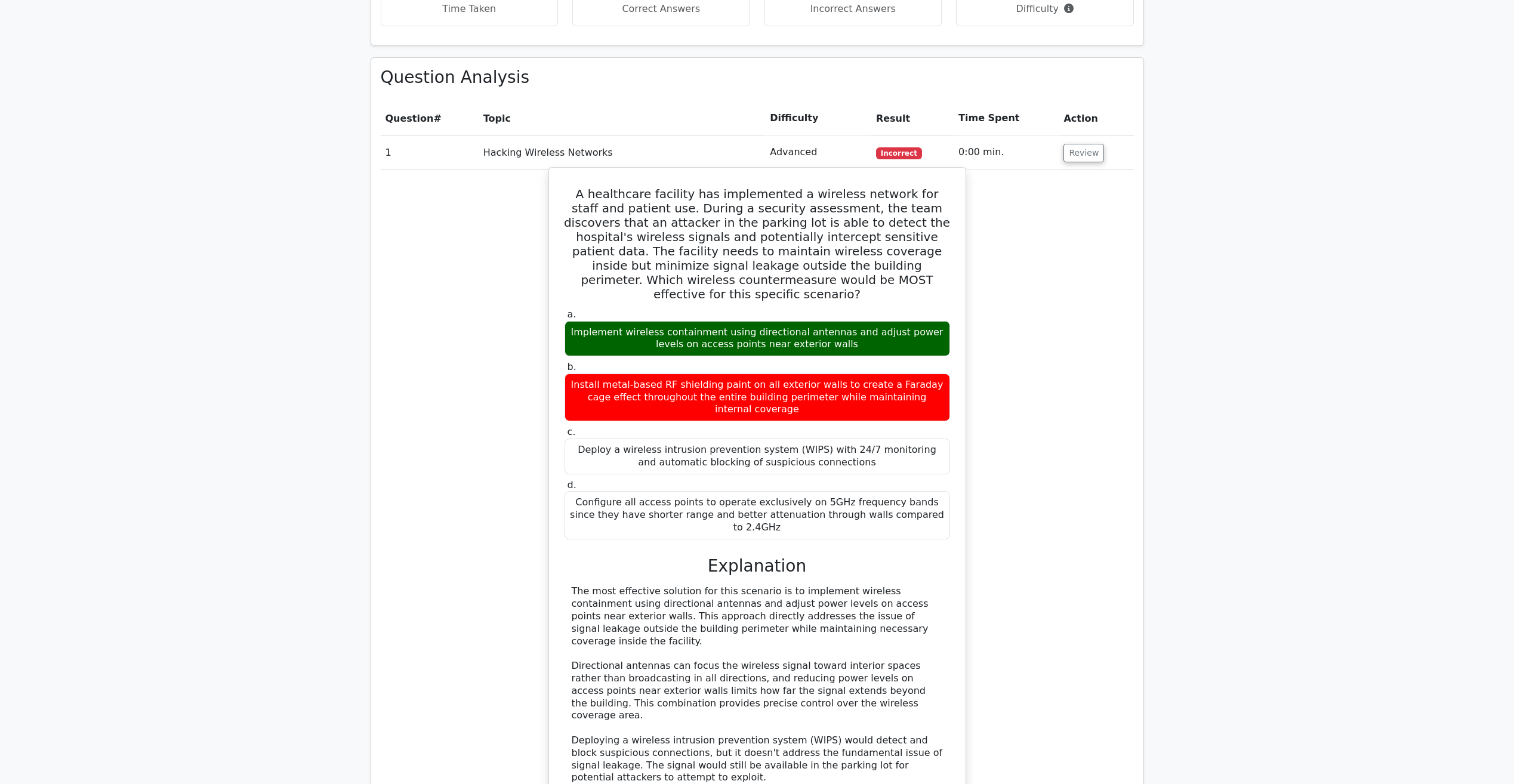
scroll to position [895, 0]
